Goal: Entertainment & Leisure: Consume media (video, audio)

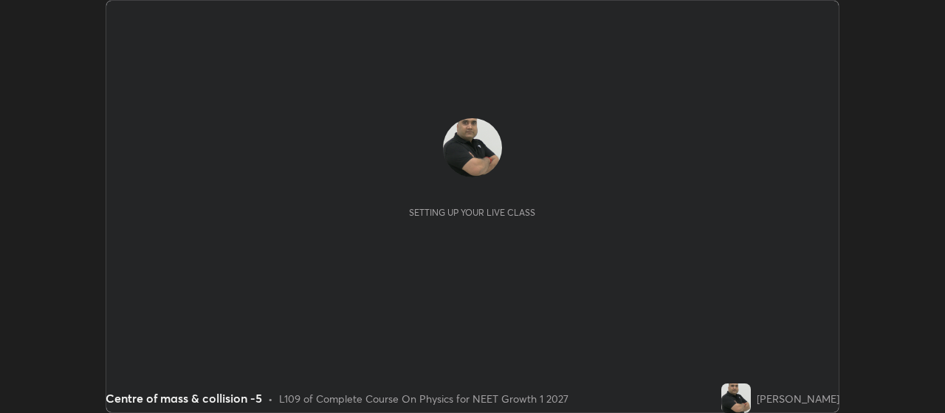
scroll to position [413, 944]
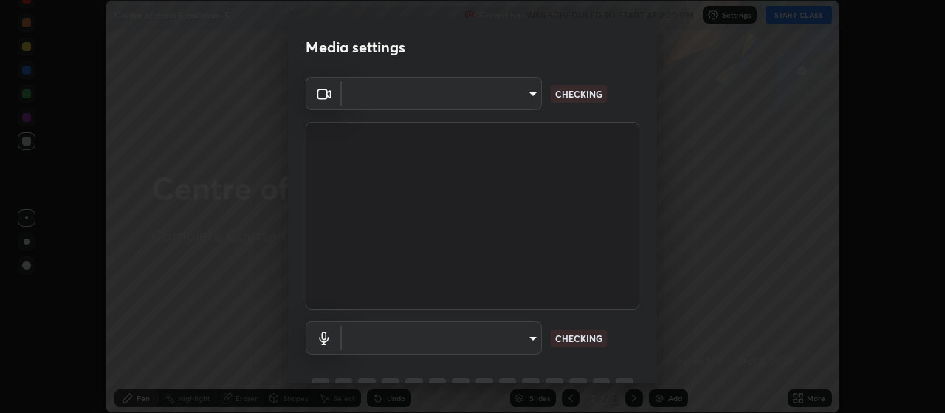
type input "cb5f757981b1586acb8e19eb1dea331b1f320d0a6ce771c897cc257aba28c101"
type input "default"
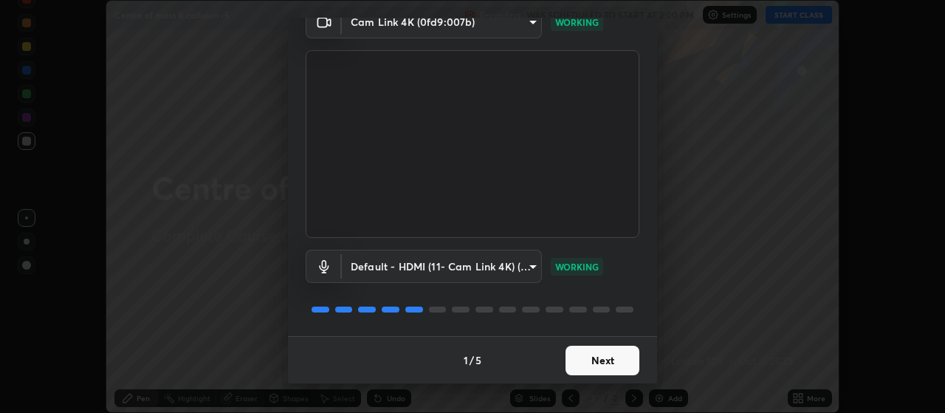
click at [605, 359] on button "Next" at bounding box center [602, 360] width 74 height 30
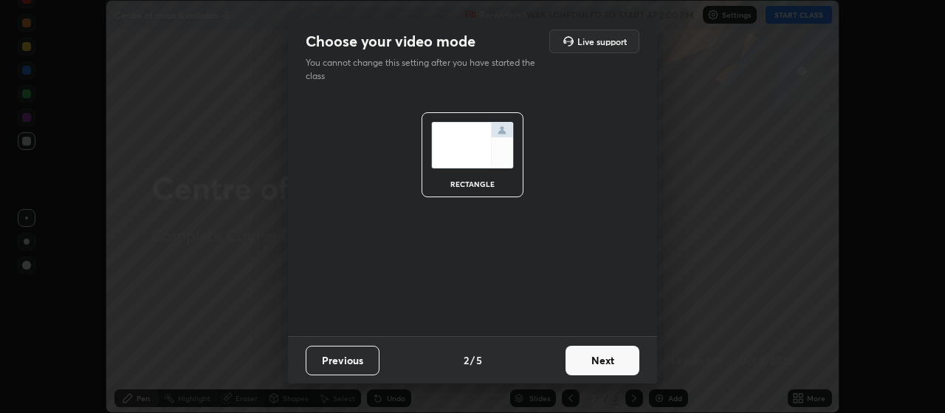
scroll to position [0, 0]
click at [603, 358] on button "Next" at bounding box center [602, 360] width 74 height 30
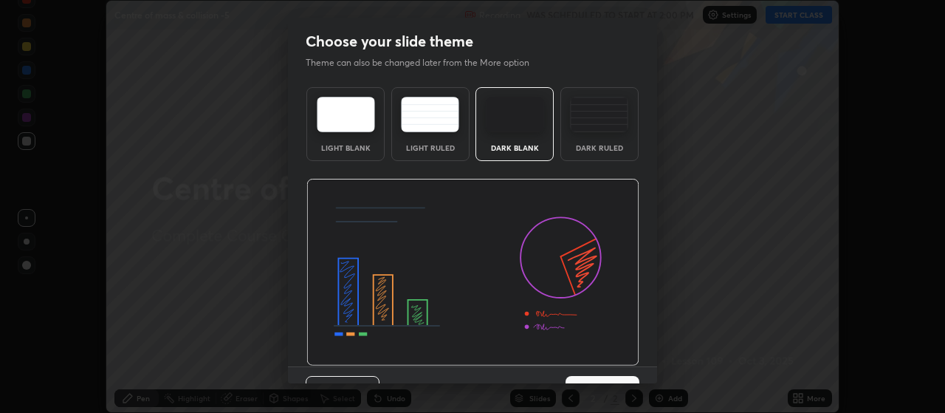
click at [605, 347] on img at bounding box center [472, 273] width 333 height 188
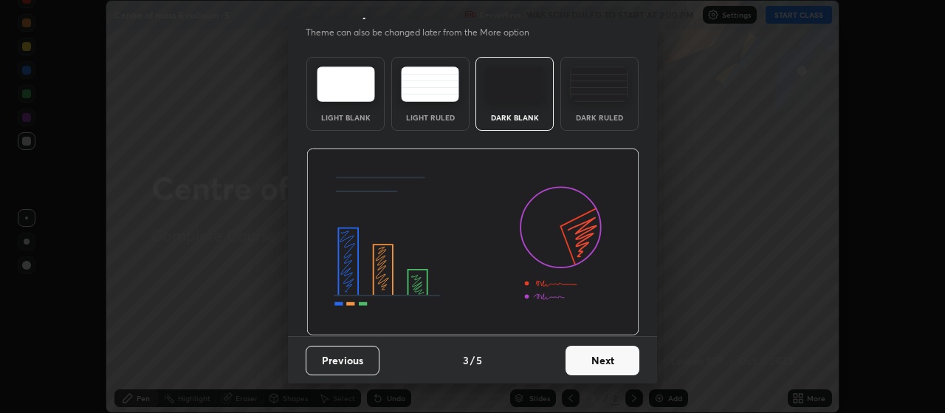
click at [607, 364] on button "Next" at bounding box center [602, 360] width 74 height 30
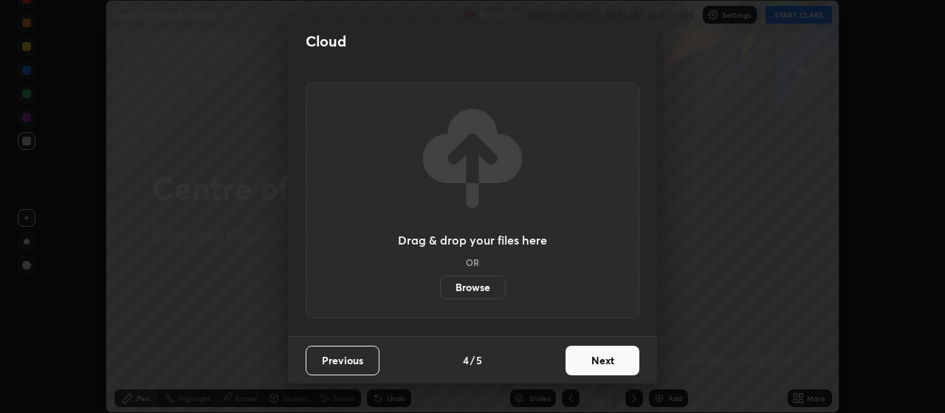
scroll to position [0, 0]
click at [607, 362] on button "Next" at bounding box center [602, 360] width 74 height 30
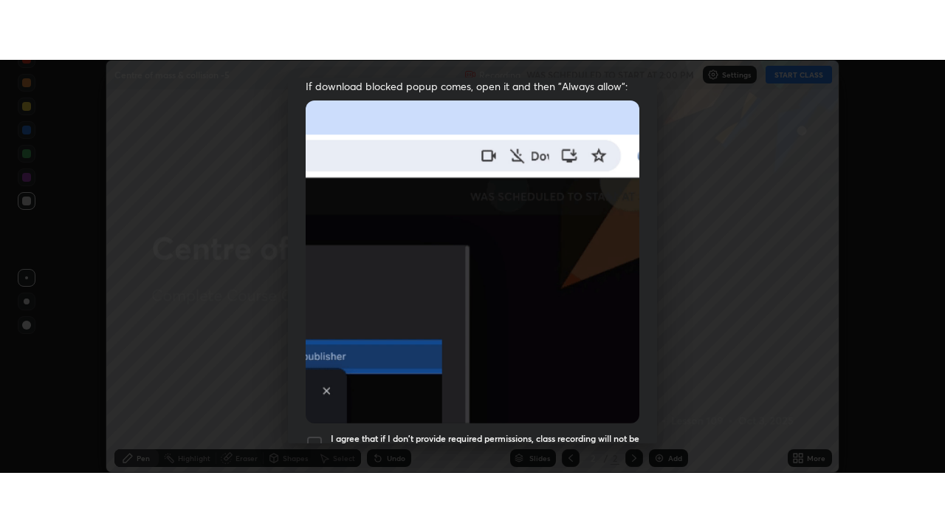
scroll to position [373, 0]
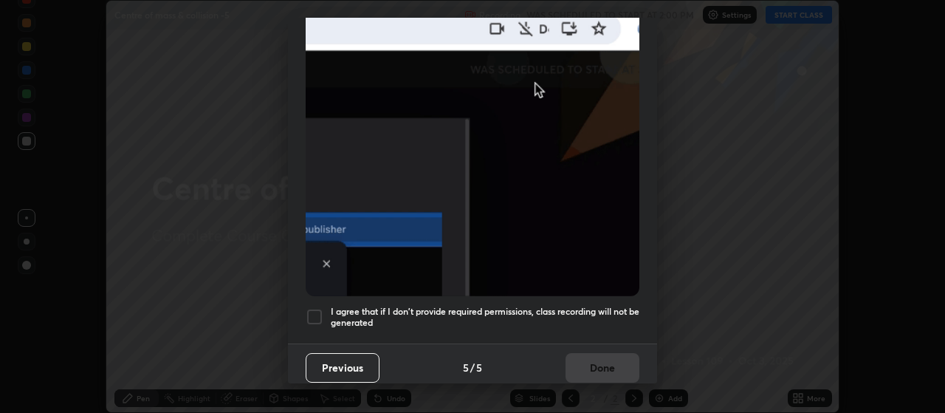
click at [310, 312] on div at bounding box center [315, 317] width 18 height 18
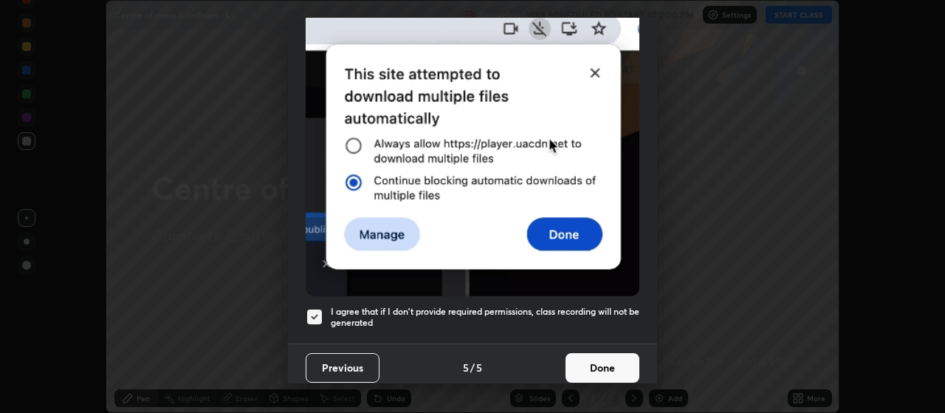
click at [618, 359] on button "Done" at bounding box center [602, 368] width 74 height 30
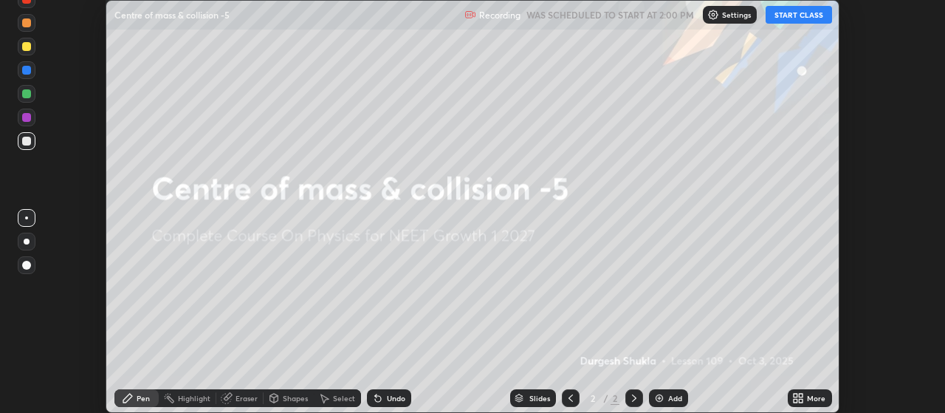
click at [797, 17] on button "START CLASS" at bounding box center [799, 15] width 66 height 18
click at [672, 399] on div "Add" at bounding box center [675, 397] width 14 height 7
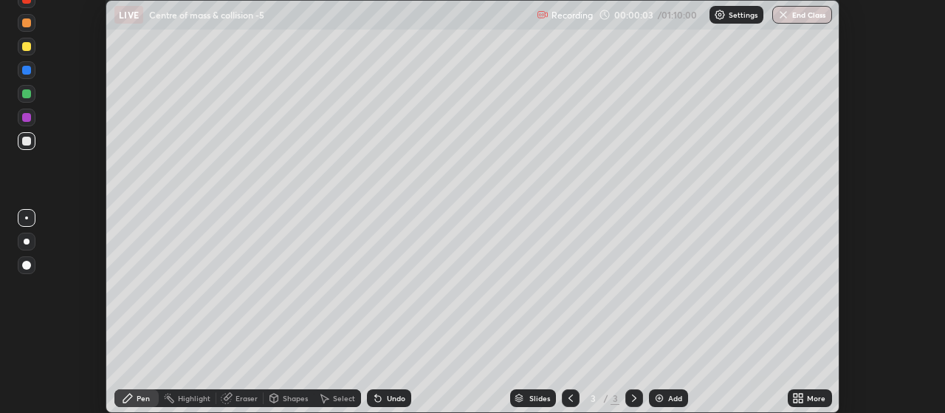
click at [804, 397] on icon at bounding box center [798, 398] width 12 height 12
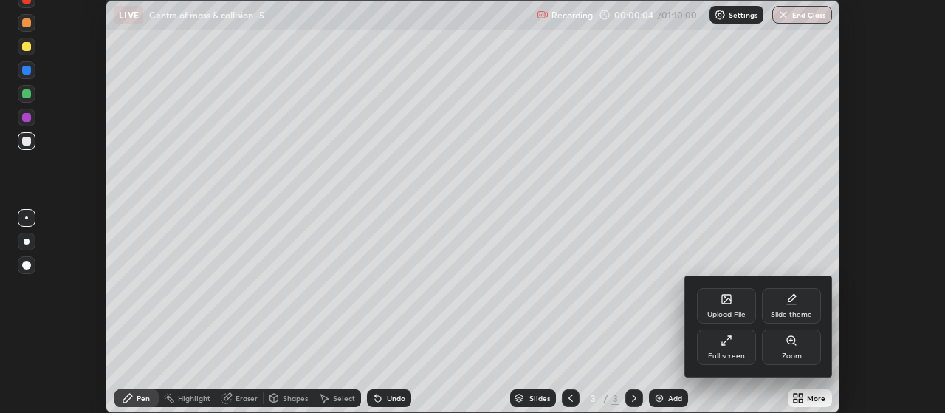
click at [729, 343] on icon at bounding box center [727, 340] width 12 height 12
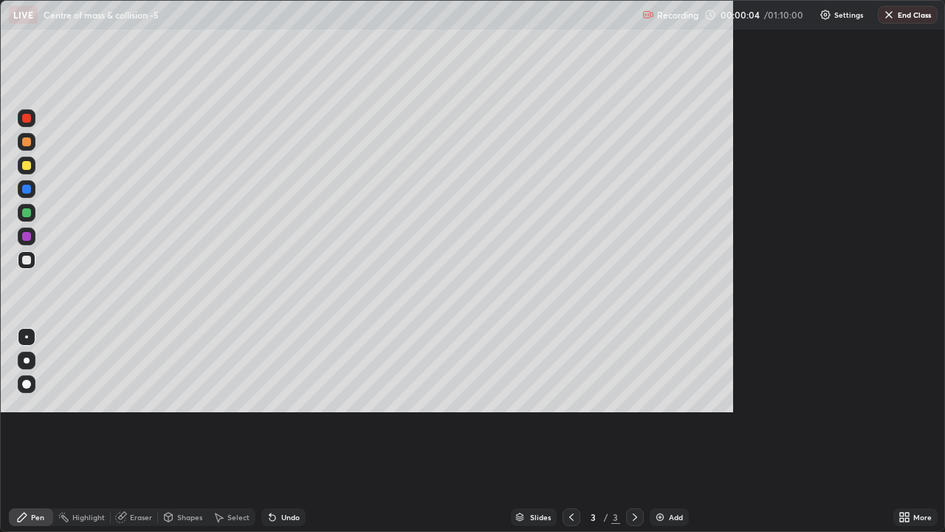
scroll to position [532, 945]
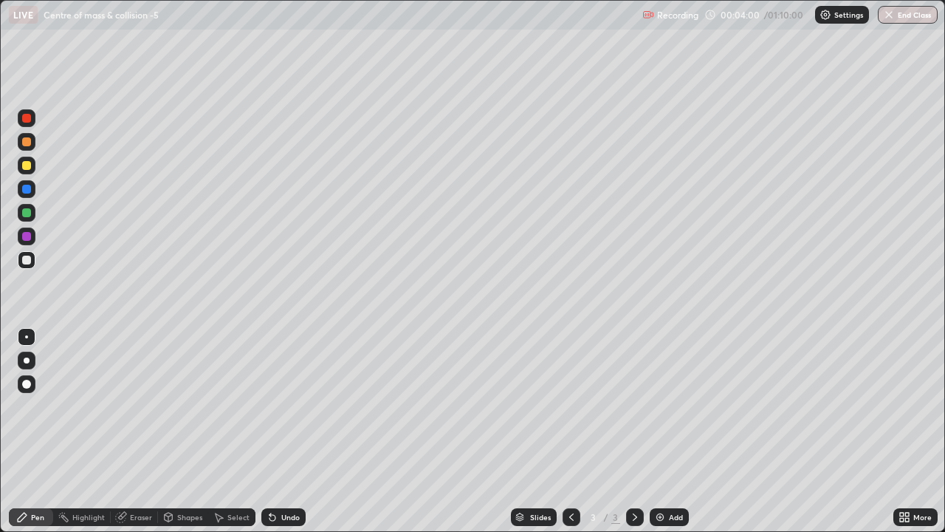
click at [26, 383] on div at bounding box center [26, 383] width 9 height 9
click at [26, 169] on div at bounding box center [26, 165] width 9 height 9
click at [27, 142] on div at bounding box center [26, 141] width 9 height 9
click at [660, 412] on img at bounding box center [660, 517] width 12 height 12
click at [570, 412] on icon at bounding box center [571, 517] width 12 height 12
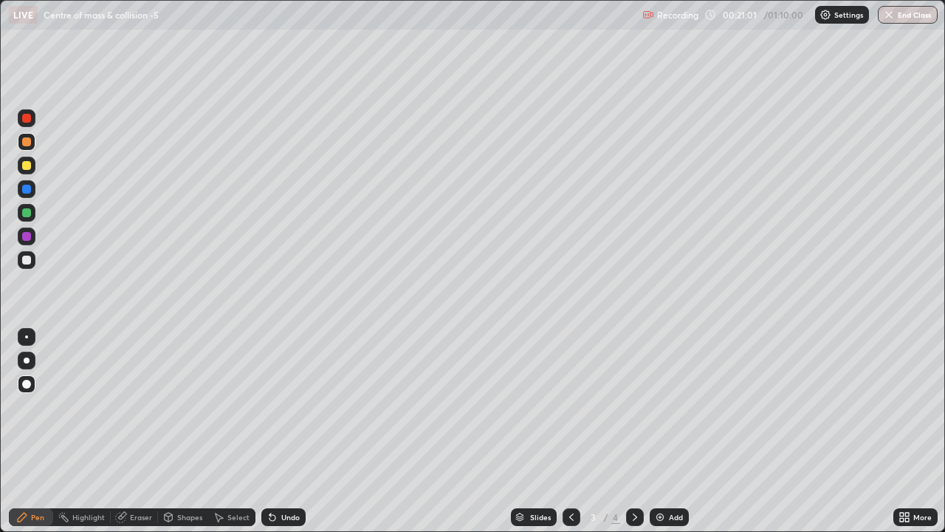
click at [134, 412] on div "Eraser" at bounding box center [141, 516] width 22 height 7
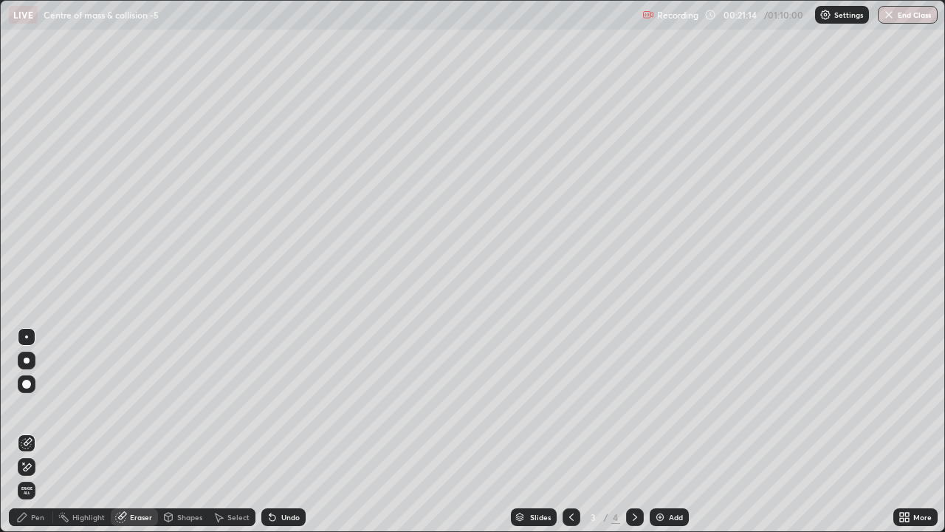
click at [36, 412] on div "Pen" at bounding box center [37, 516] width 13 height 7
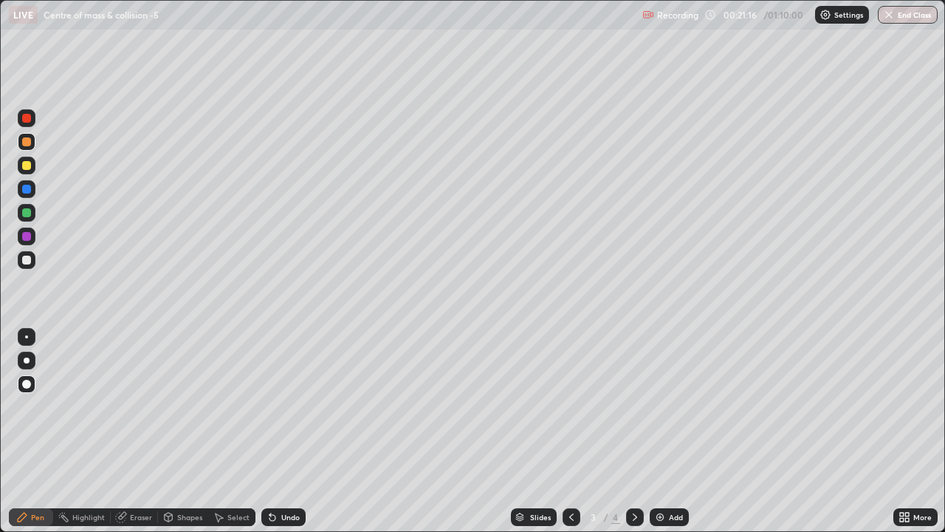
click at [28, 142] on div at bounding box center [26, 141] width 9 height 9
click at [633, 412] on icon at bounding box center [635, 516] width 4 height 7
click at [27, 165] on div at bounding box center [26, 165] width 9 height 9
click at [657, 412] on img at bounding box center [660, 517] width 12 height 12
click at [28, 167] on div at bounding box center [26, 165] width 9 height 9
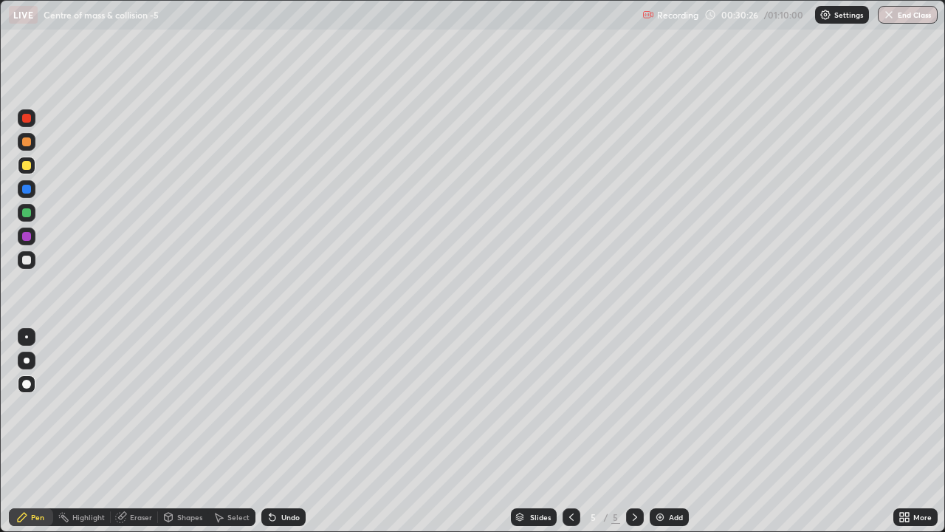
click at [141, 412] on div "Eraser" at bounding box center [141, 516] width 22 height 7
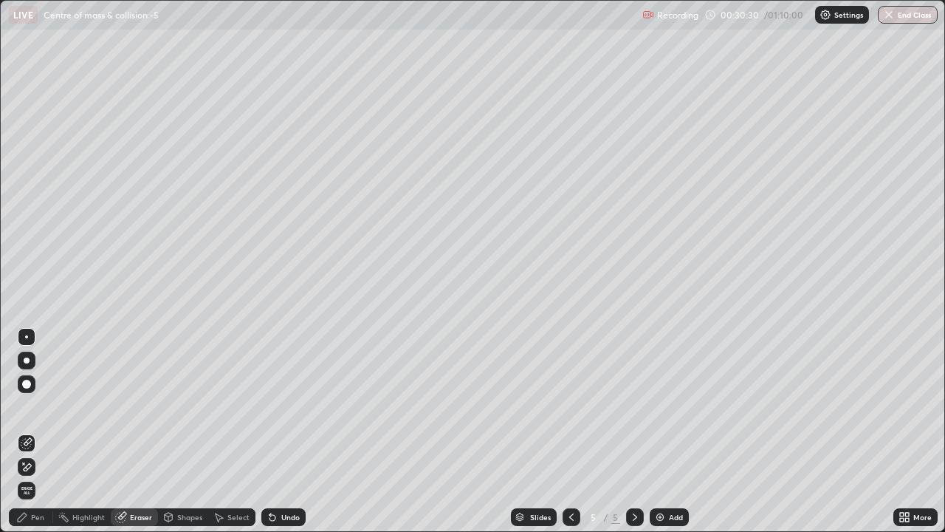
click at [38, 412] on div "Pen" at bounding box center [37, 516] width 13 height 7
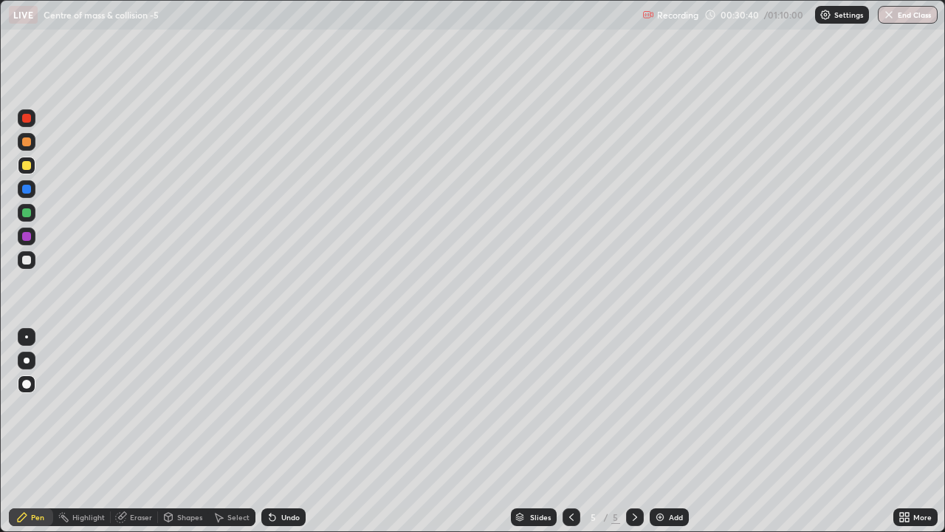
click at [134, 412] on div "Eraser" at bounding box center [141, 516] width 22 height 7
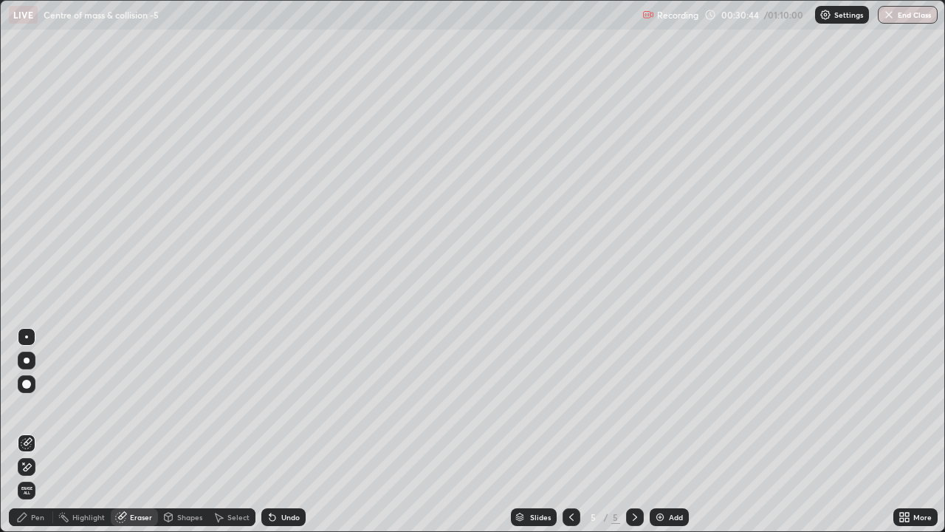
click at [37, 412] on div "Pen" at bounding box center [37, 516] width 13 height 7
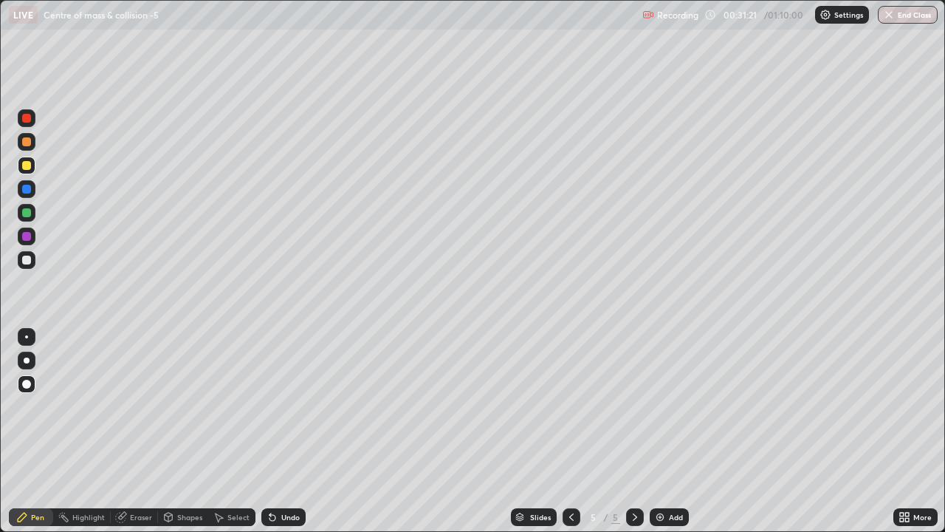
click at [134, 412] on div "Eraser" at bounding box center [141, 516] width 22 height 7
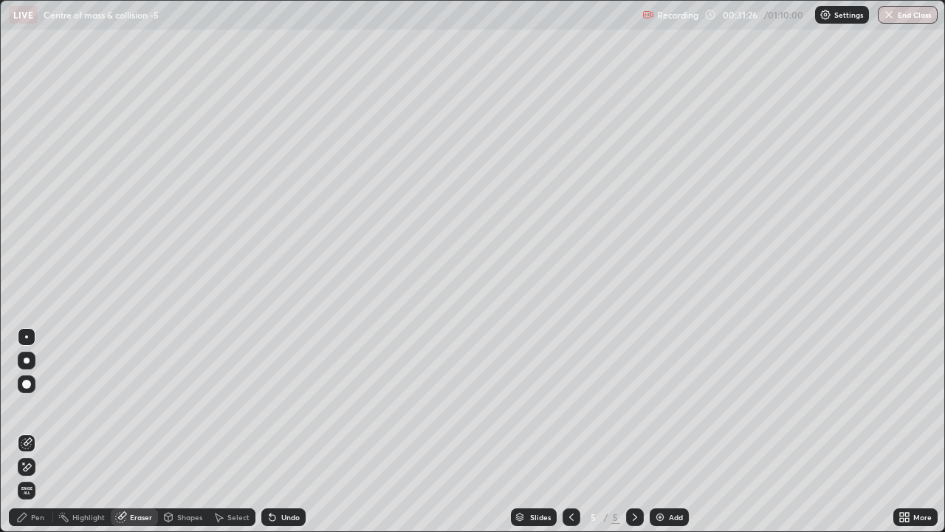
click at [34, 412] on div "Pen" at bounding box center [37, 516] width 13 height 7
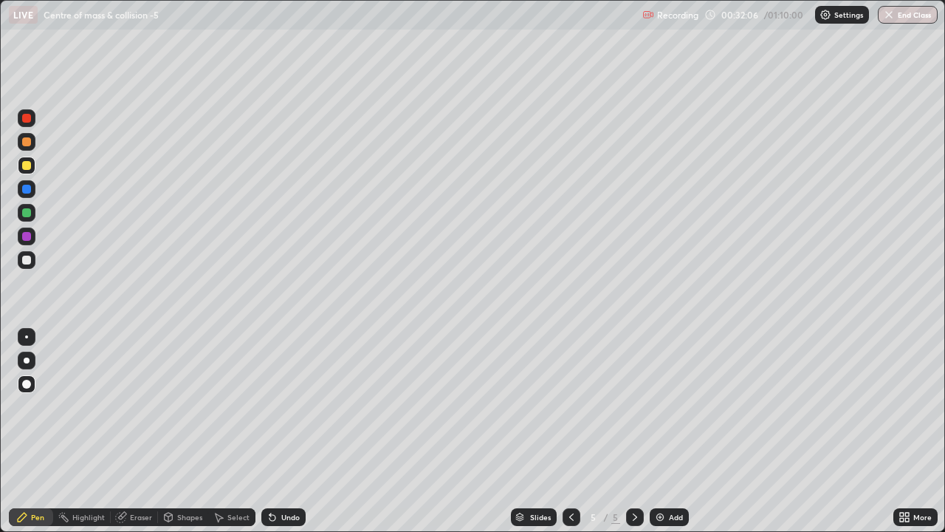
click at [25, 191] on div at bounding box center [26, 189] width 9 height 9
click at [27, 144] on div at bounding box center [26, 141] width 9 height 9
click at [27, 167] on div at bounding box center [26, 165] width 9 height 9
click at [30, 190] on div at bounding box center [26, 189] width 9 height 9
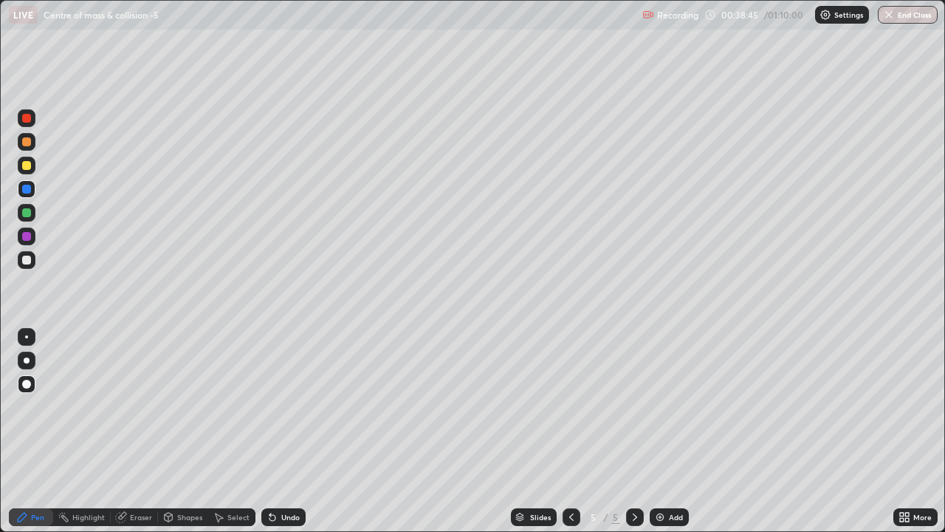
click at [26, 166] on div at bounding box center [26, 165] width 9 height 9
